Goal: Task Accomplishment & Management: Use online tool/utility

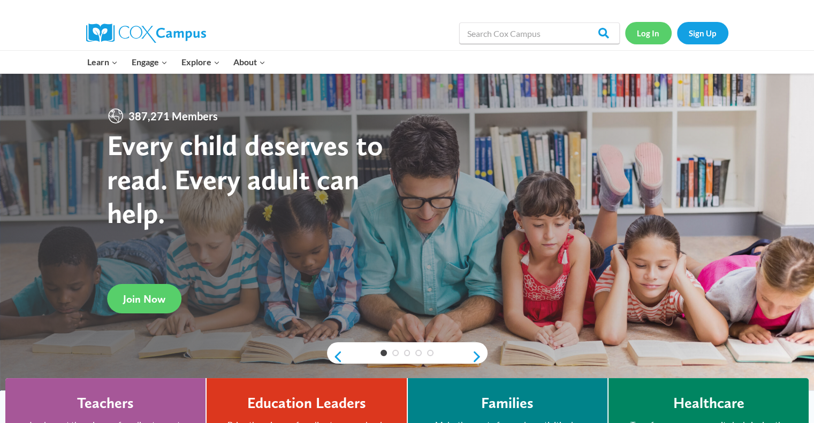
click at [643, 34] on link "Log In" at bounding box center [648, 33] width 47 height 22
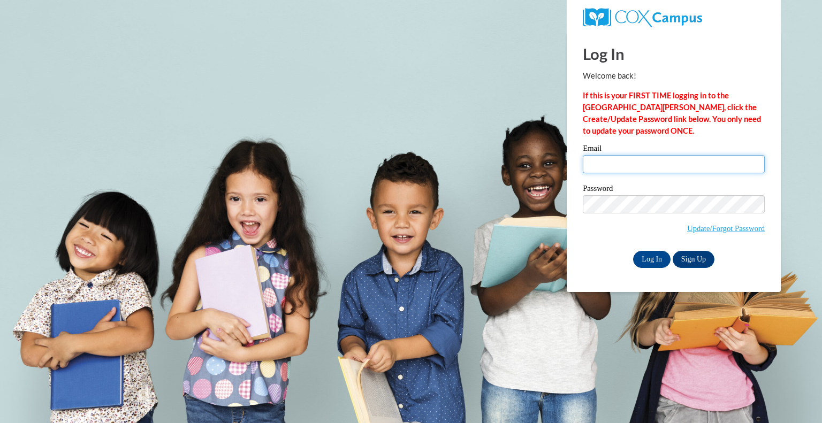
click at [668, 164] on input "Email" at bounding box center [674, 164] width 182 height 18
type input "megan.croal@wfbschools.com"
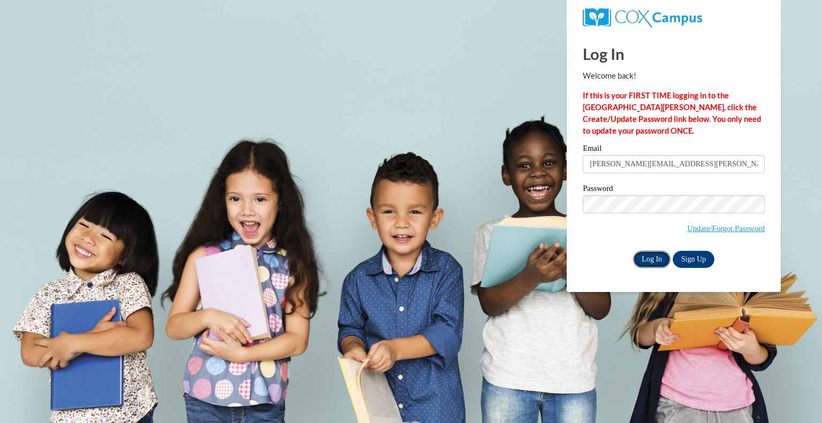
click at [659, 258] on input "Log In" at bounding box center [651, 259] width 37 height 17
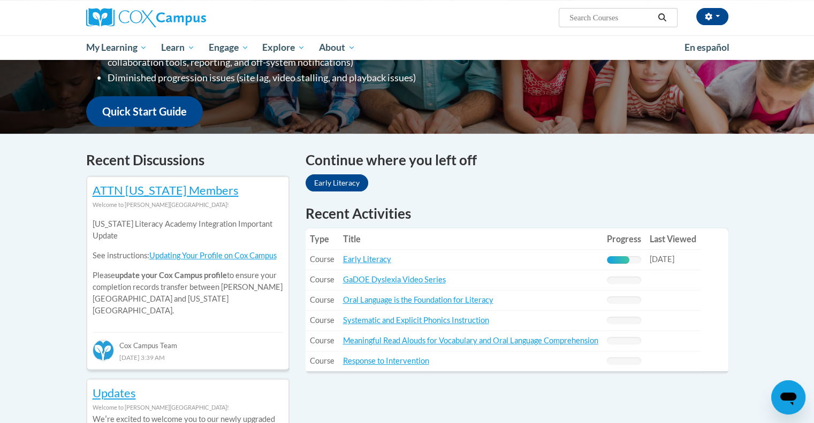
scroll to position [268, 0]
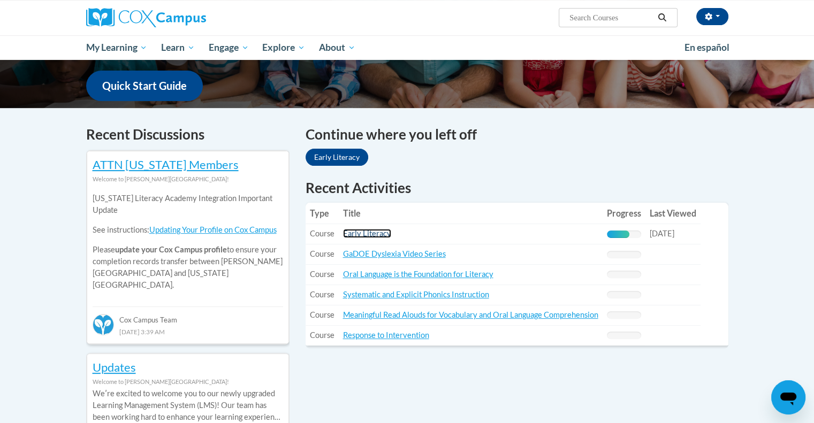
click at [373, 231] on link "Early Literacy" at bounding box center [367, 233] width 48 height 9
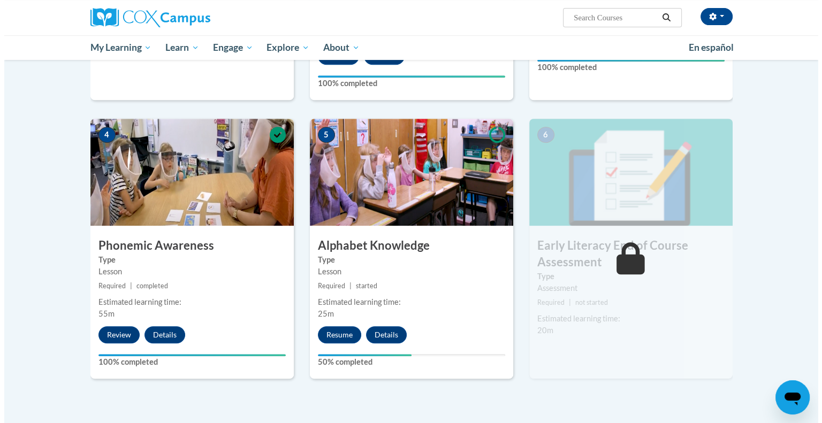
scroll to position [482, 0]
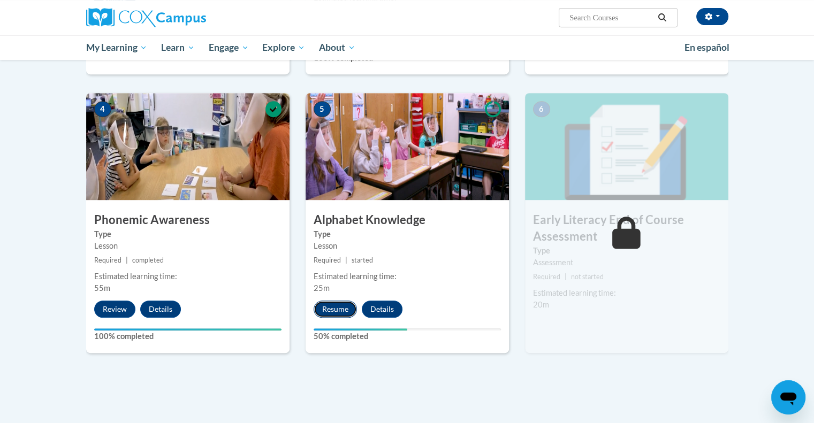
click at [333, 313] on button "Resume" at bounding box center [335, 309] width 43 height 17
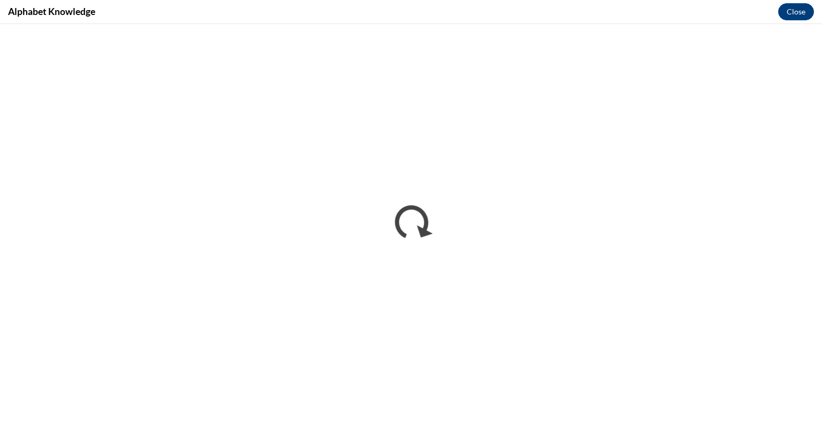
scroll to position [0, 0]
